Goal: Obtain resource: Download file/media

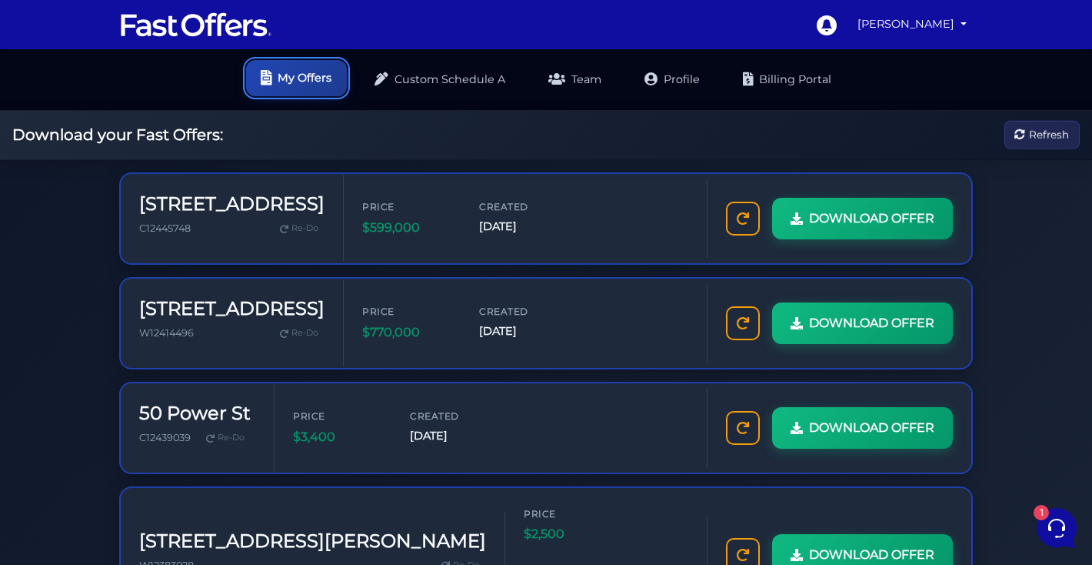
click at [296, 75] on link "My Offers" at bounding box center [296, 78] width 101 height 36
click at [186, 28] on img at bounding box center [196, 24] width 154 height 29
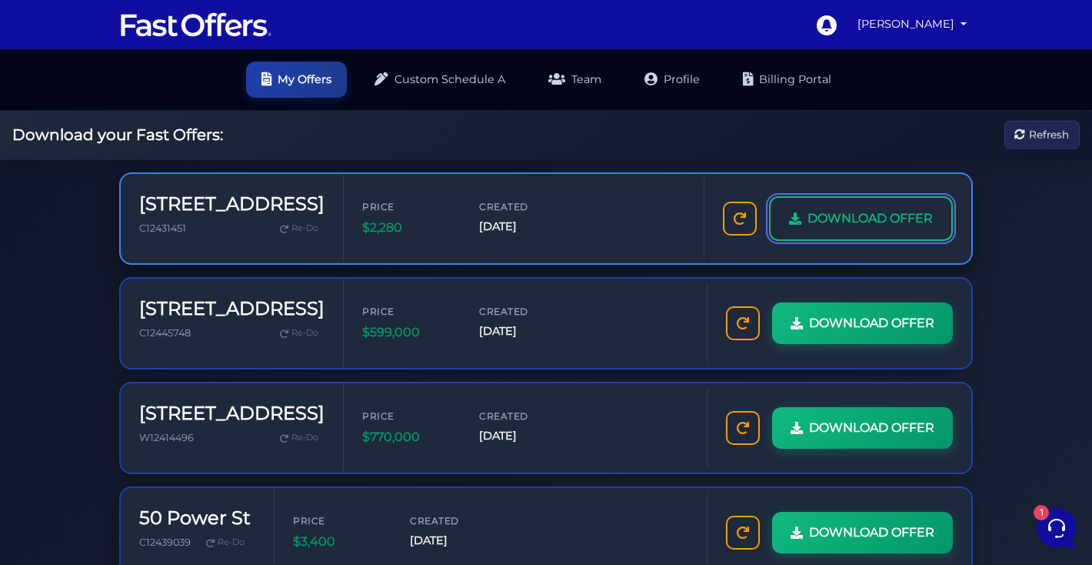
click at [895, 205] on link "DOWNLOAD OFFER" at bounding box center [861, 218] width 184 height 45
